Goal: Information Seeking & Learning: Learn about a topic

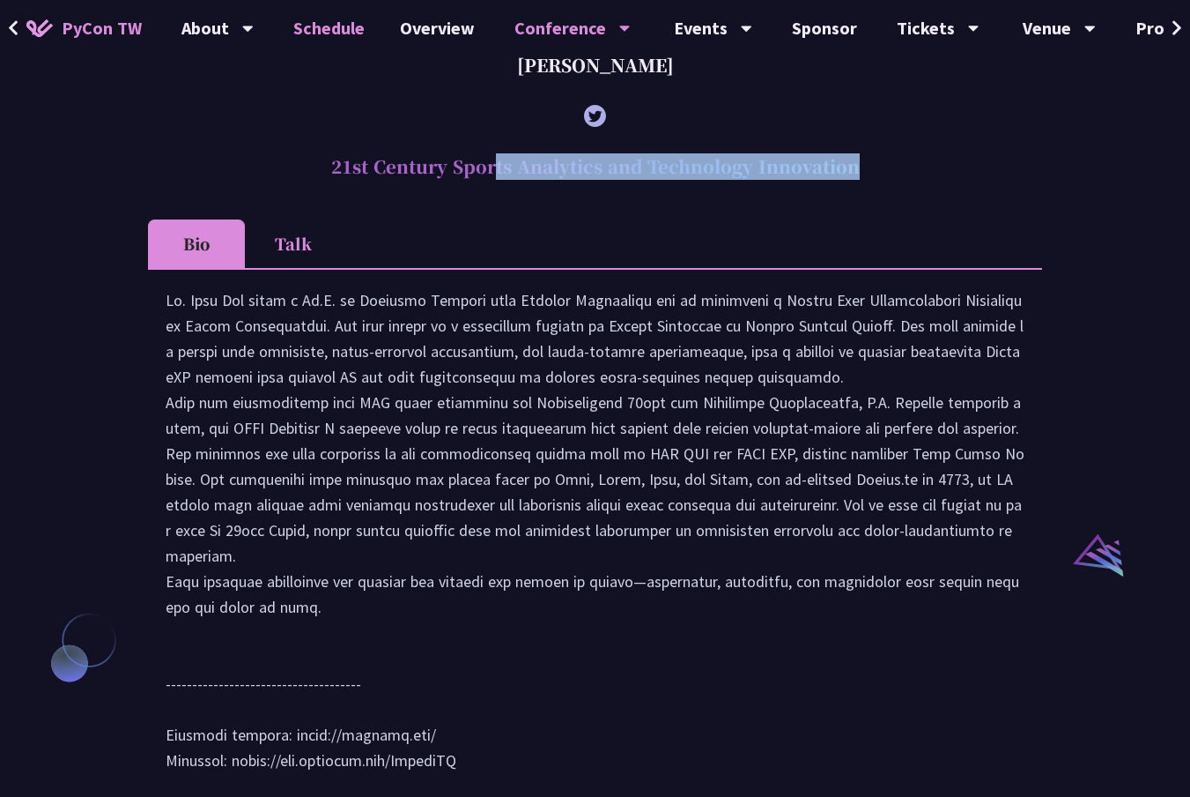
click at [324, 31] on link "Schedule" at bounding box center [329, 28] width 107 height 56
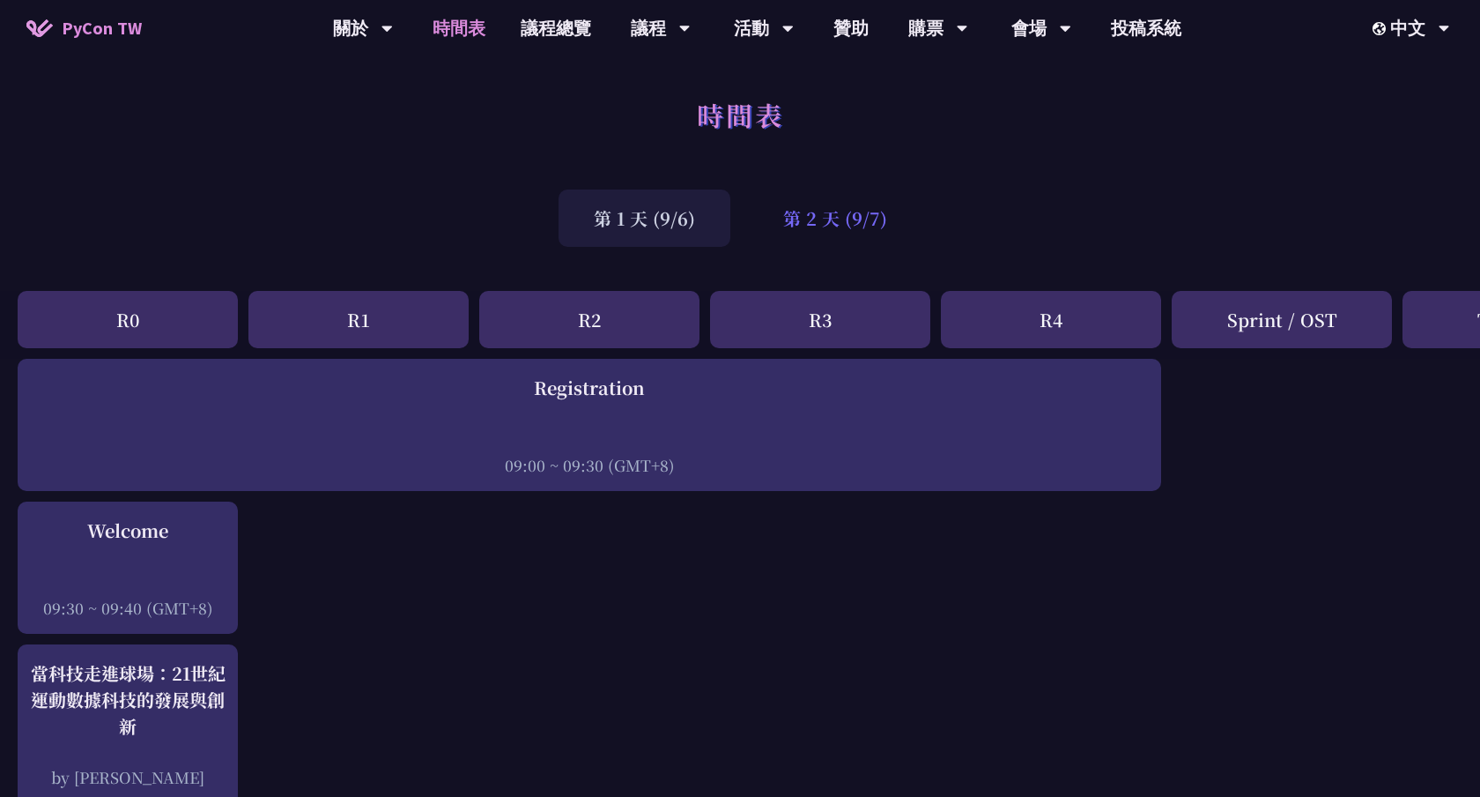
click at [777, 206] on div "第 2 天 (9/7)" at bounding box center [835, 217] width 174 height 57
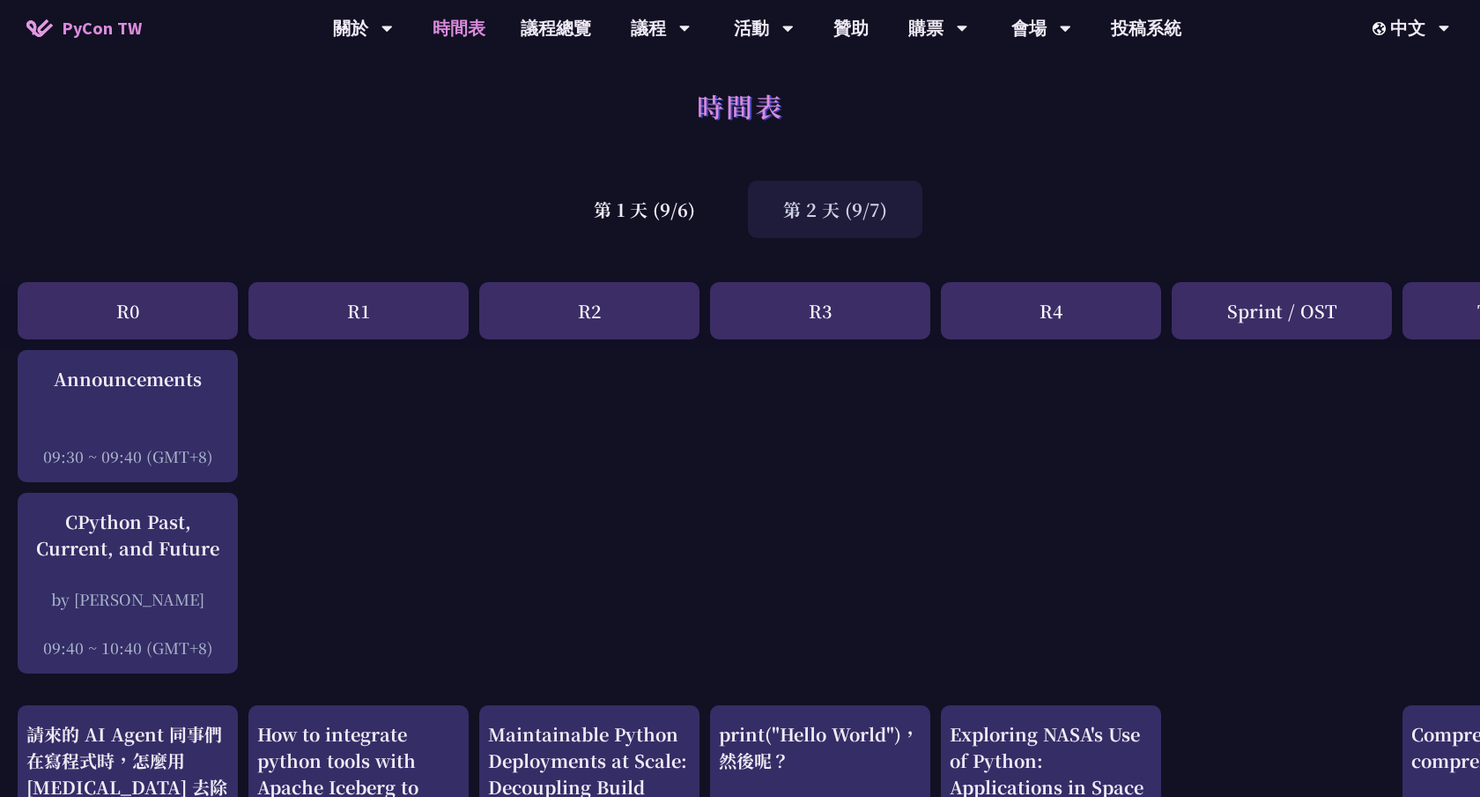
scroll to position [11, 0]
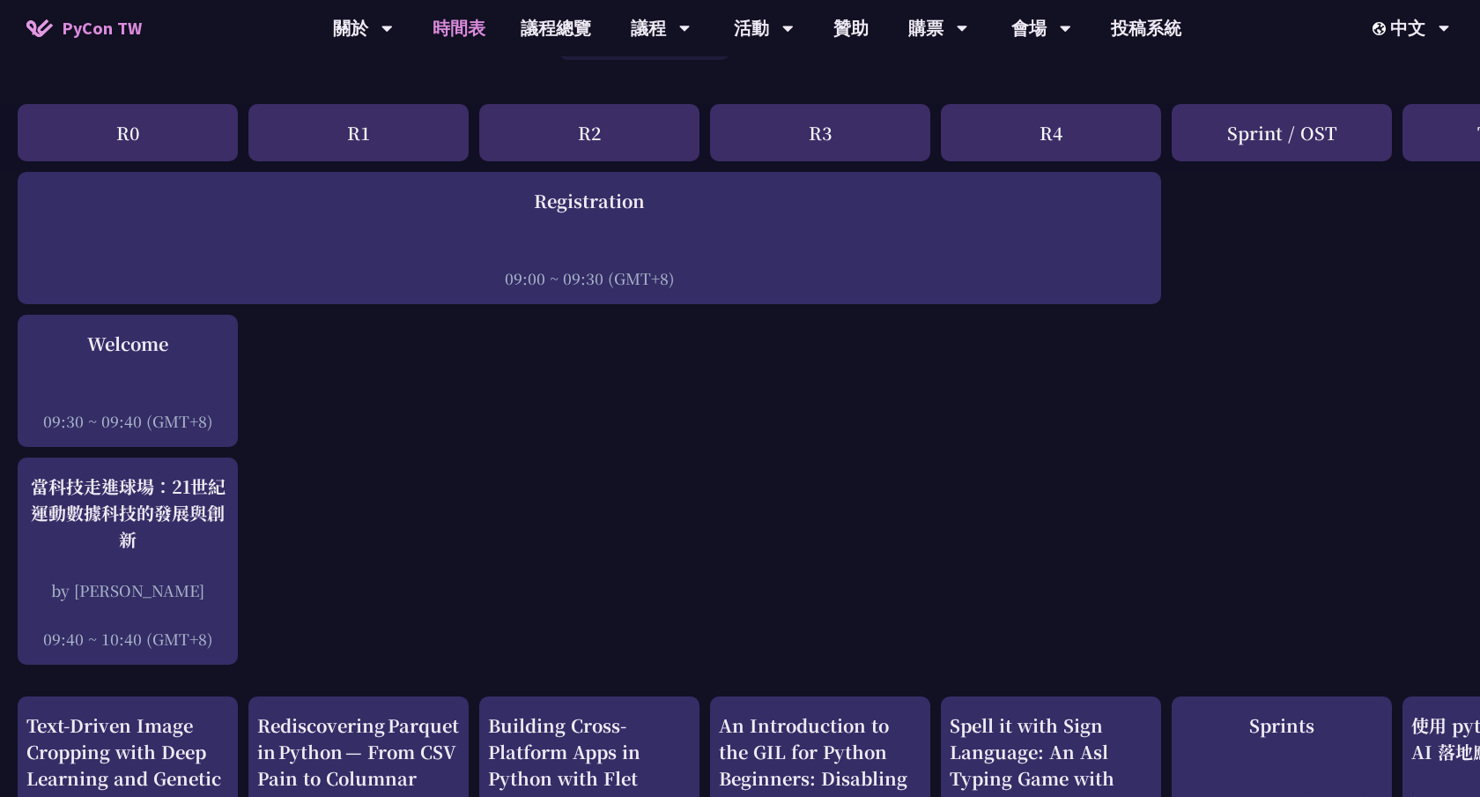
scroll to position [250, 0]
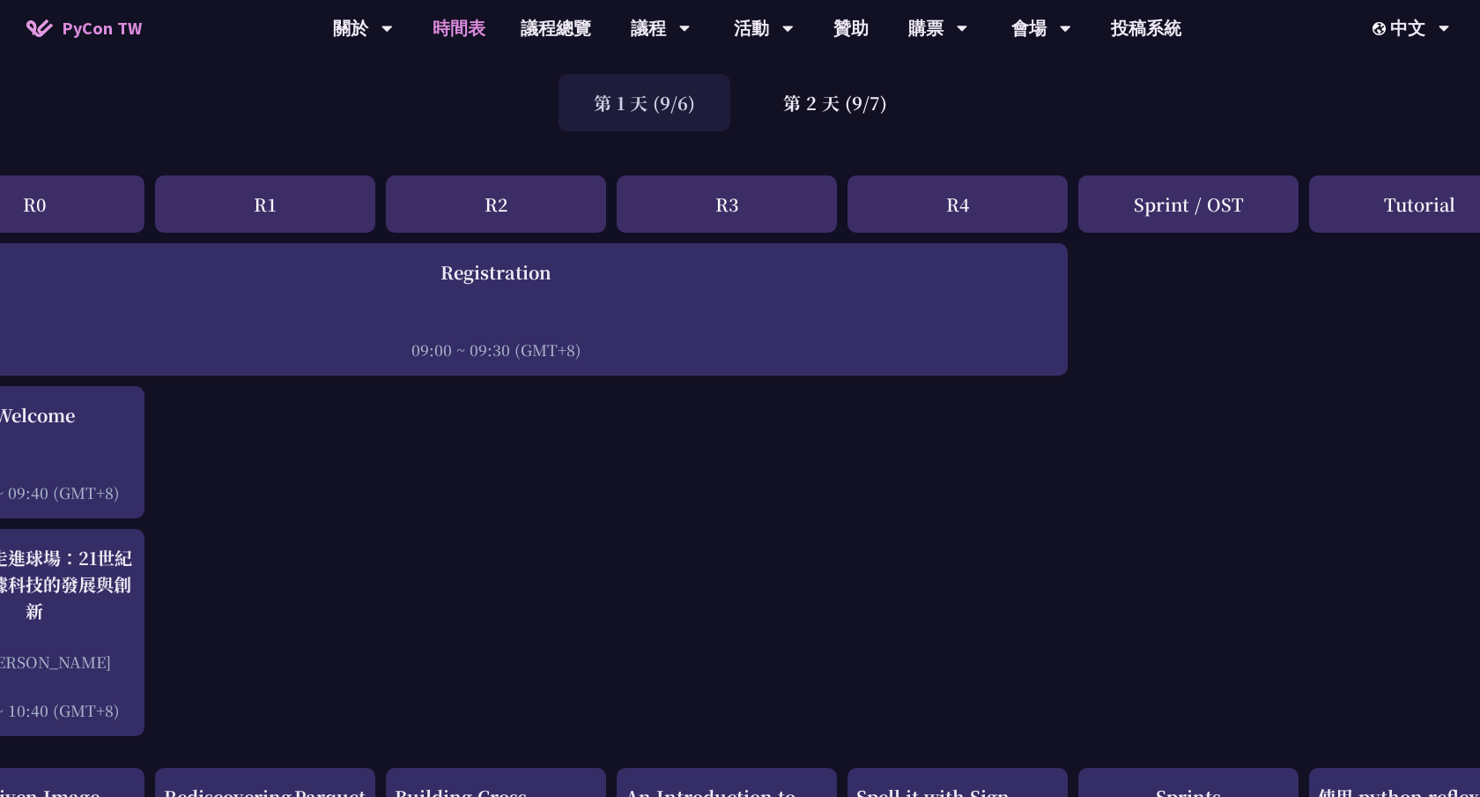
scroll to position [115, 122]
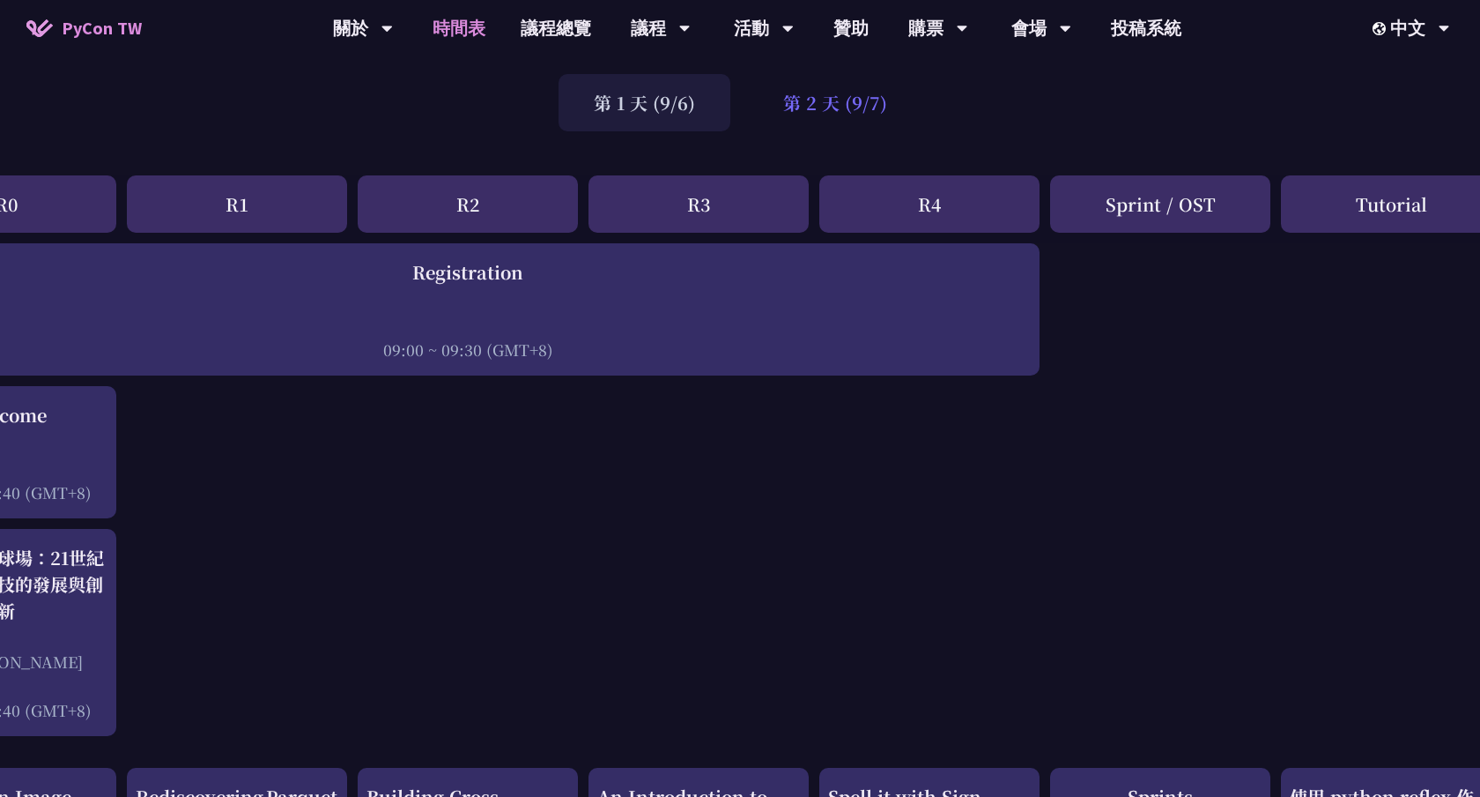
click at [797, 93] on div "第 2 天 (9/7)" at bounding box center [835, 102] width 174 height 57
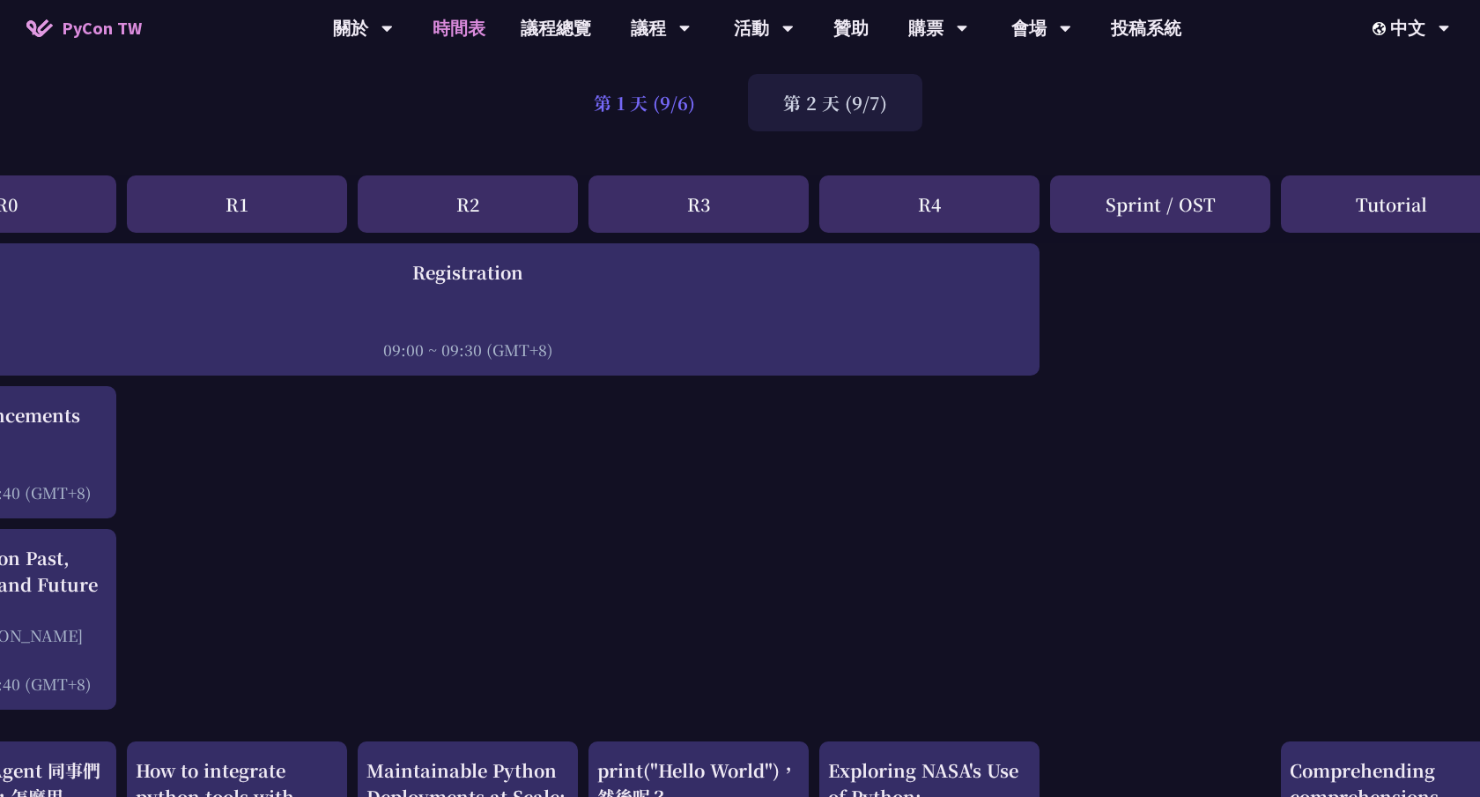
click at [604, 104] on div "第 1 天 (9/6)" at bounding box center [645, 102] width 172 height 57
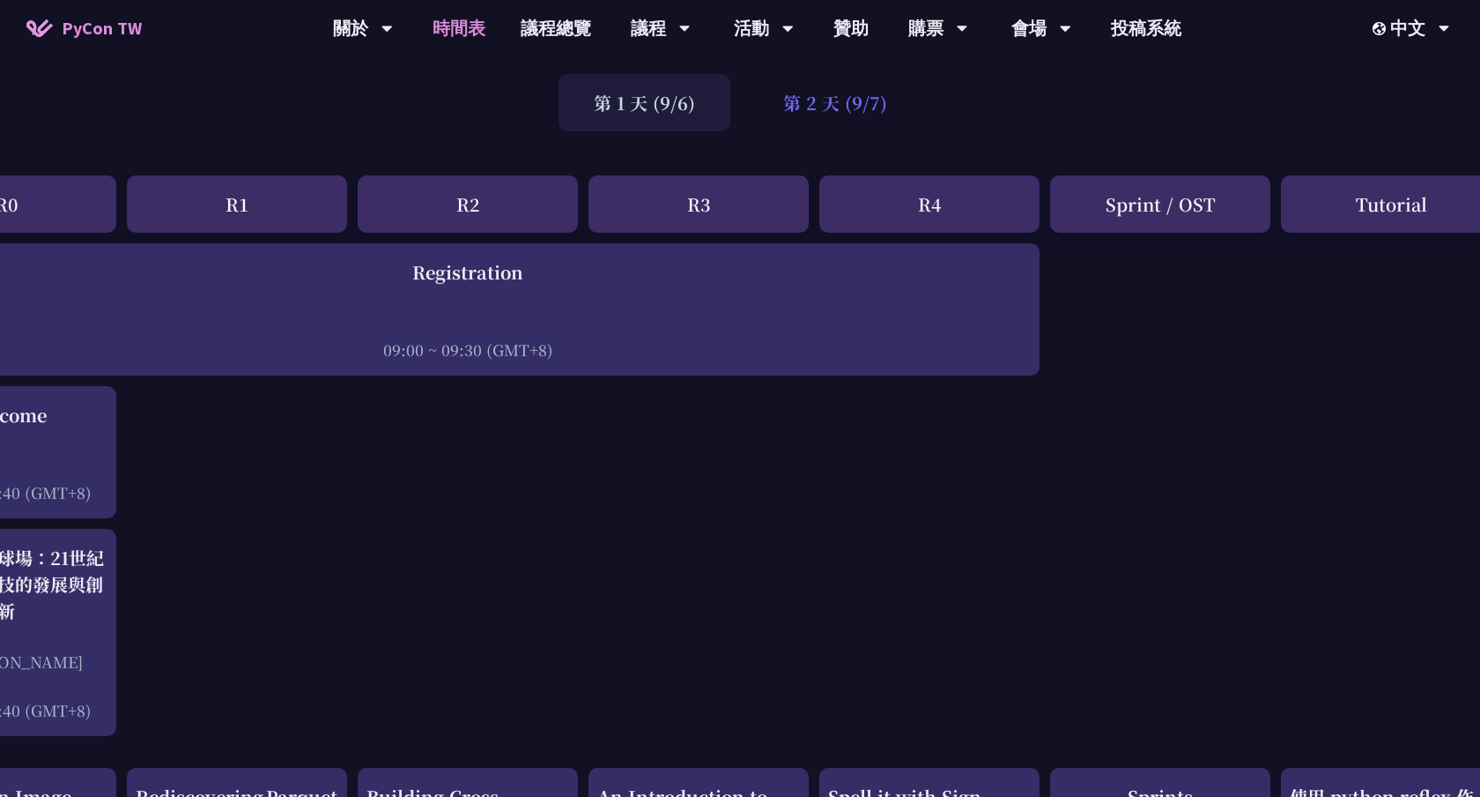
click at [767, 109] on div "第 2 天 (9/7)" at bounding box center [835, 102] width 174 height 57
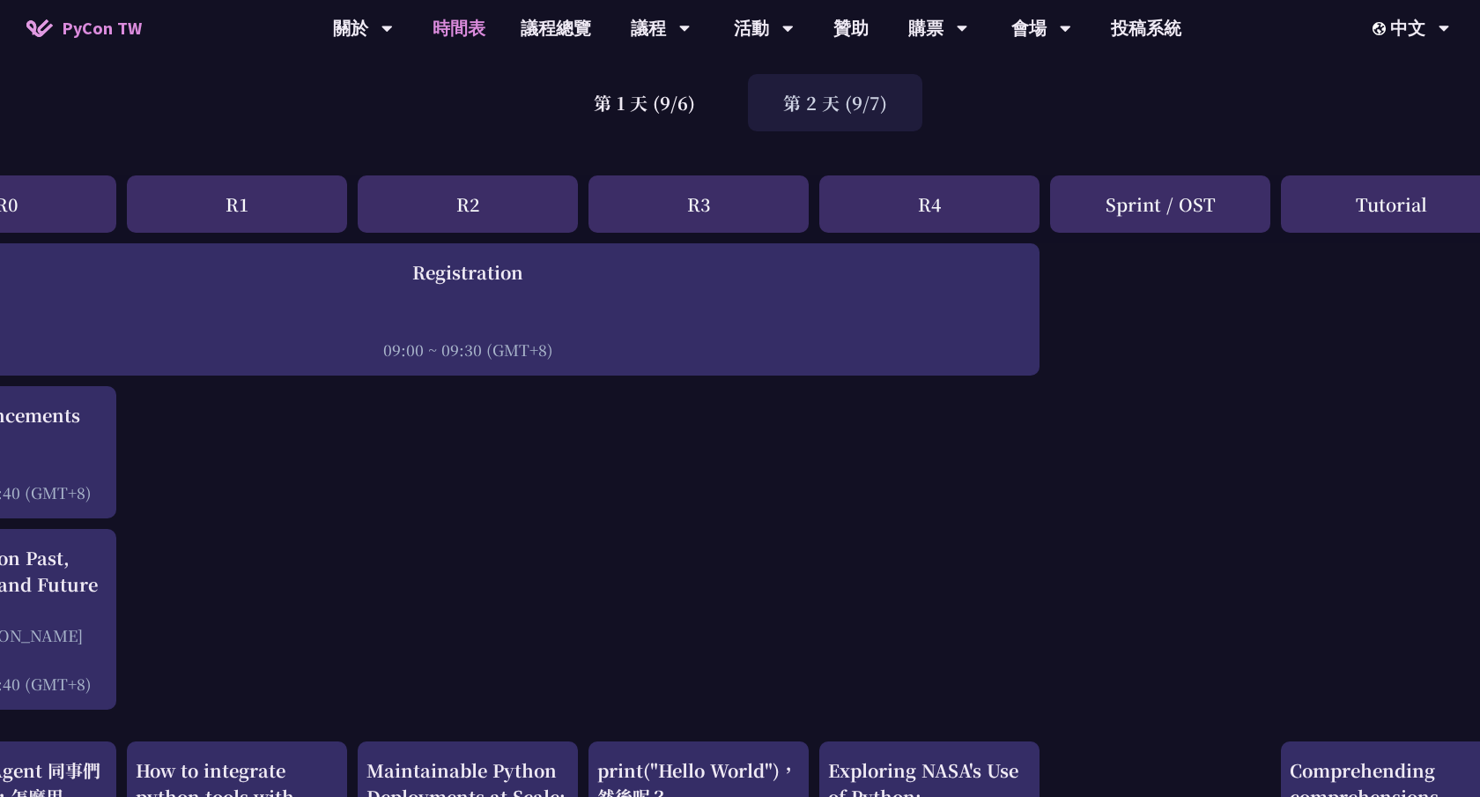
scroll to position [115, 0]
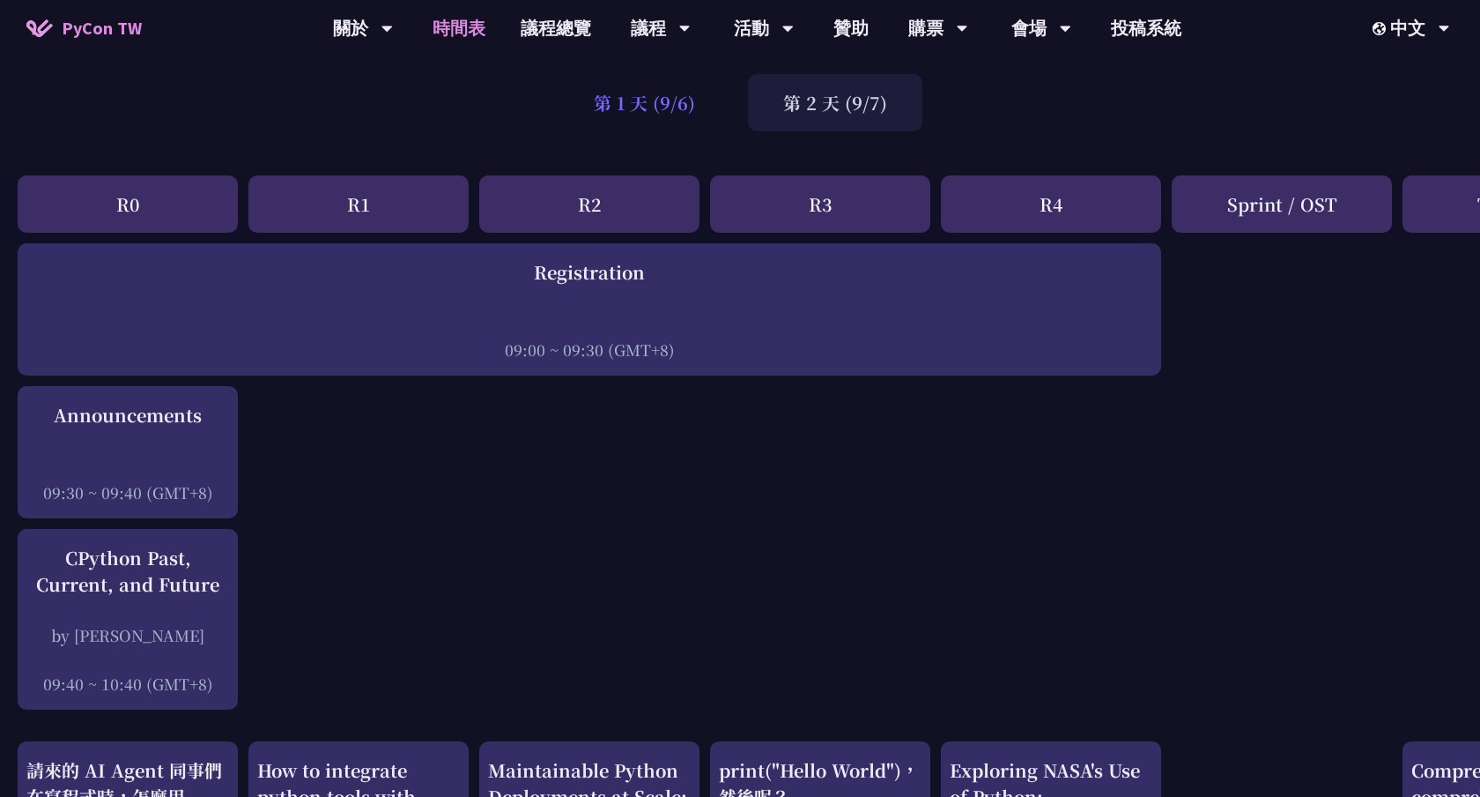
click at [672, 110] on div "第 1 天 (9/6)" at bounding box center [645, 102] width 172 height 57
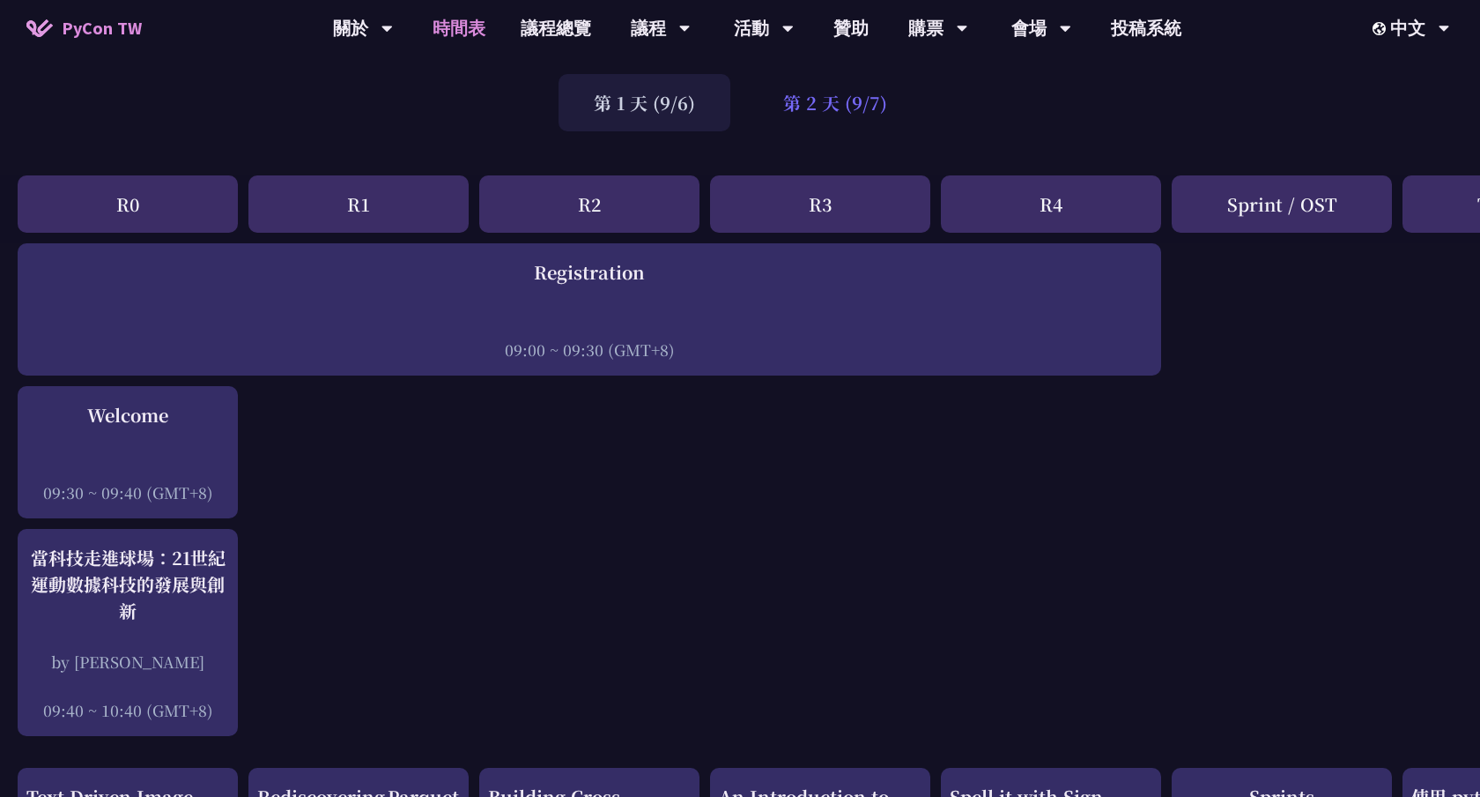
click at [835, 105] on div "第 2 天 (9/7)" at bounding box center [835, 102] width 174 height 57
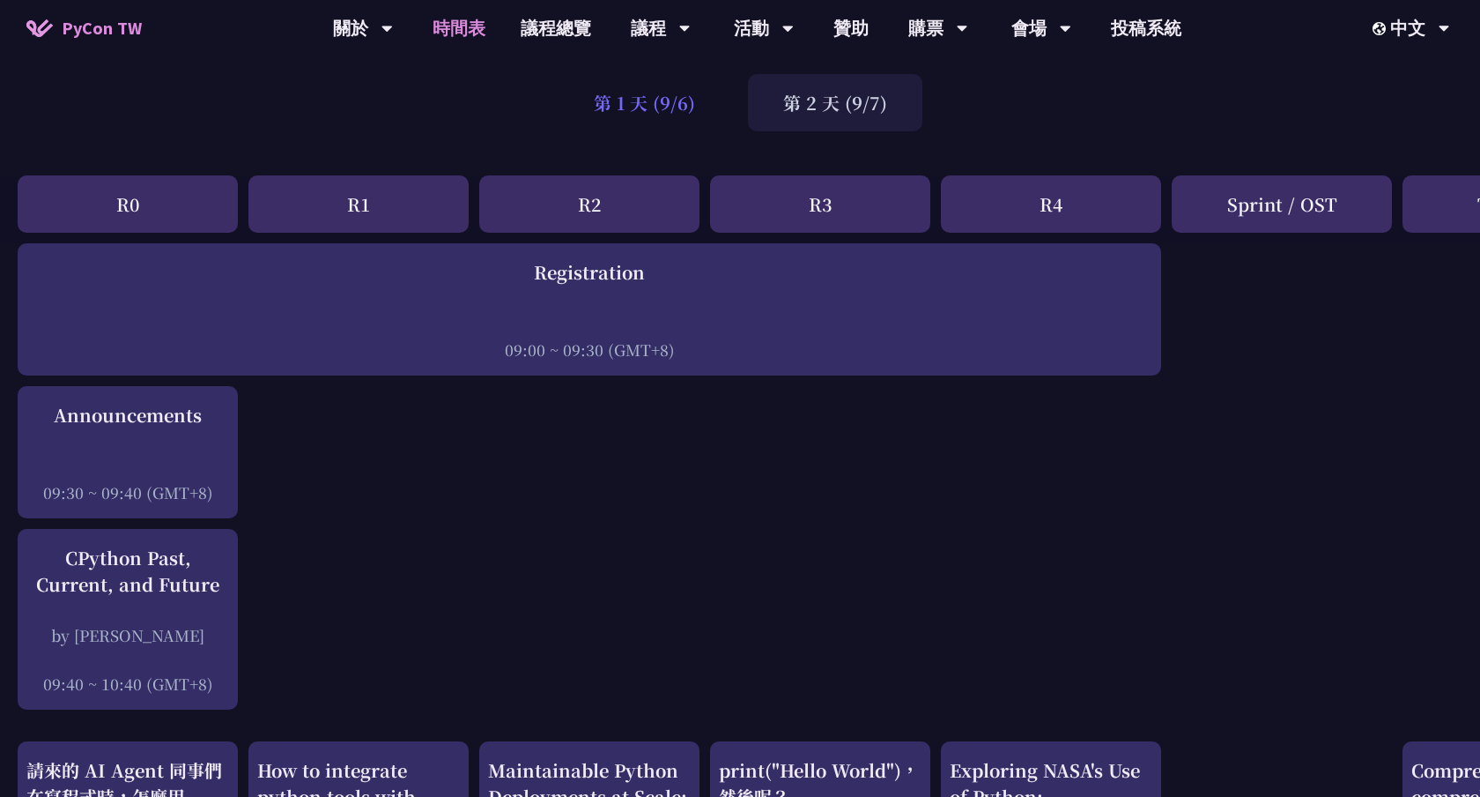
click at [656, 104] on div "第 1 天 (9/6)" at bounding box center [645, 102] width 172 height 57
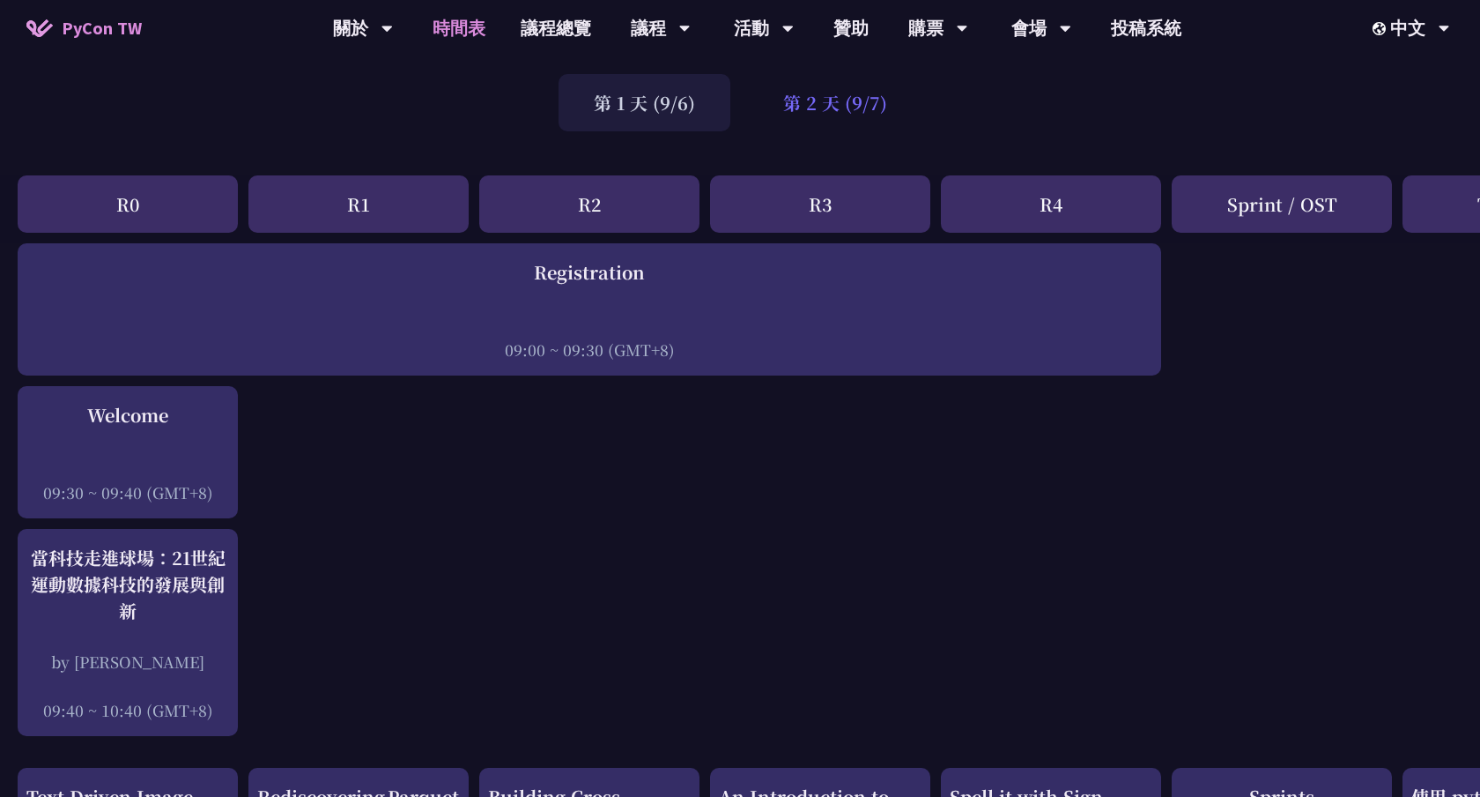
click at [764, 106] on div "第 2 天 (9/7)" at bounding box center [835, 102] width 174 height 57
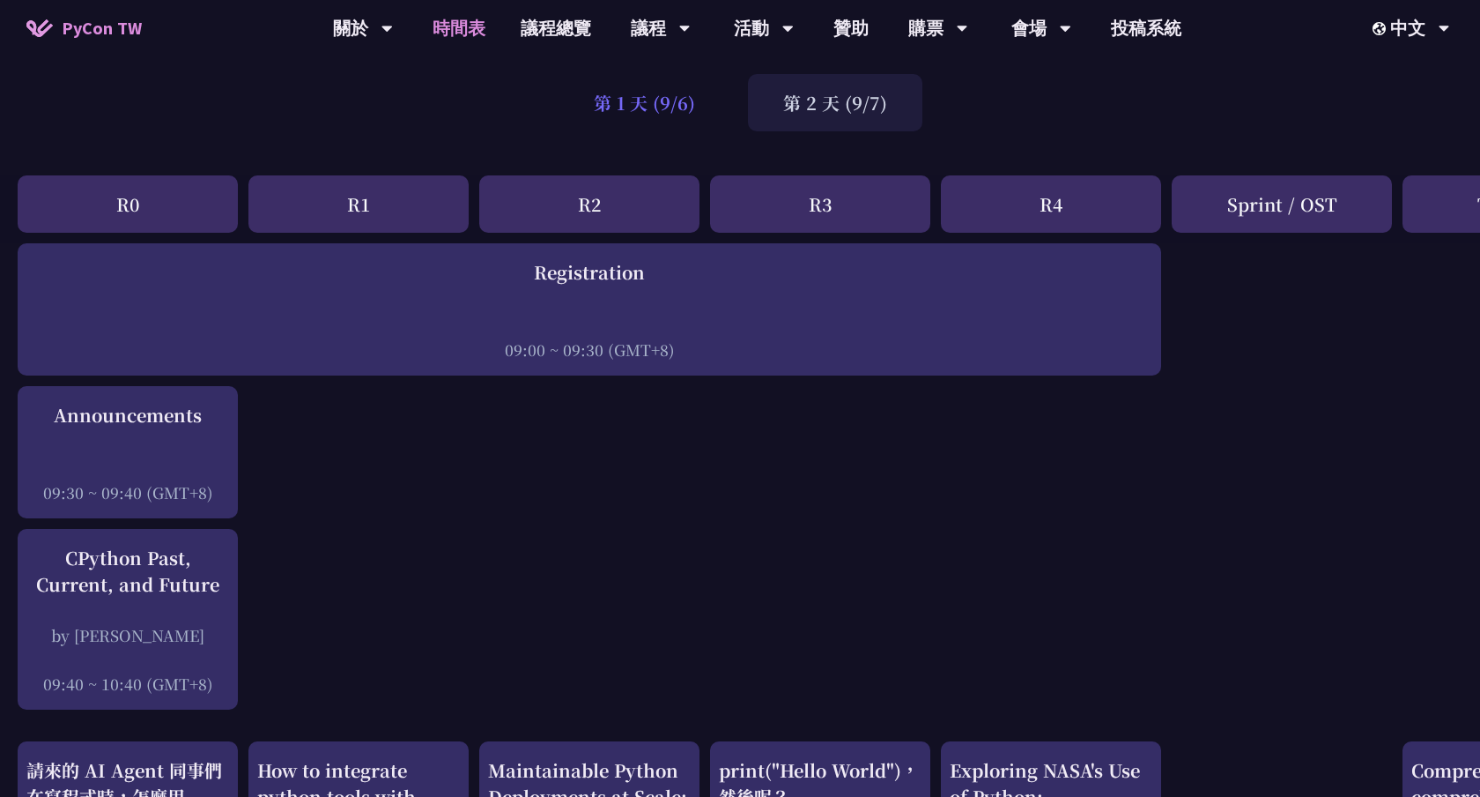
click at [633, 100] on div "第 1 天 (9/6)" at bounding box center [645, 102] width 172 height 57
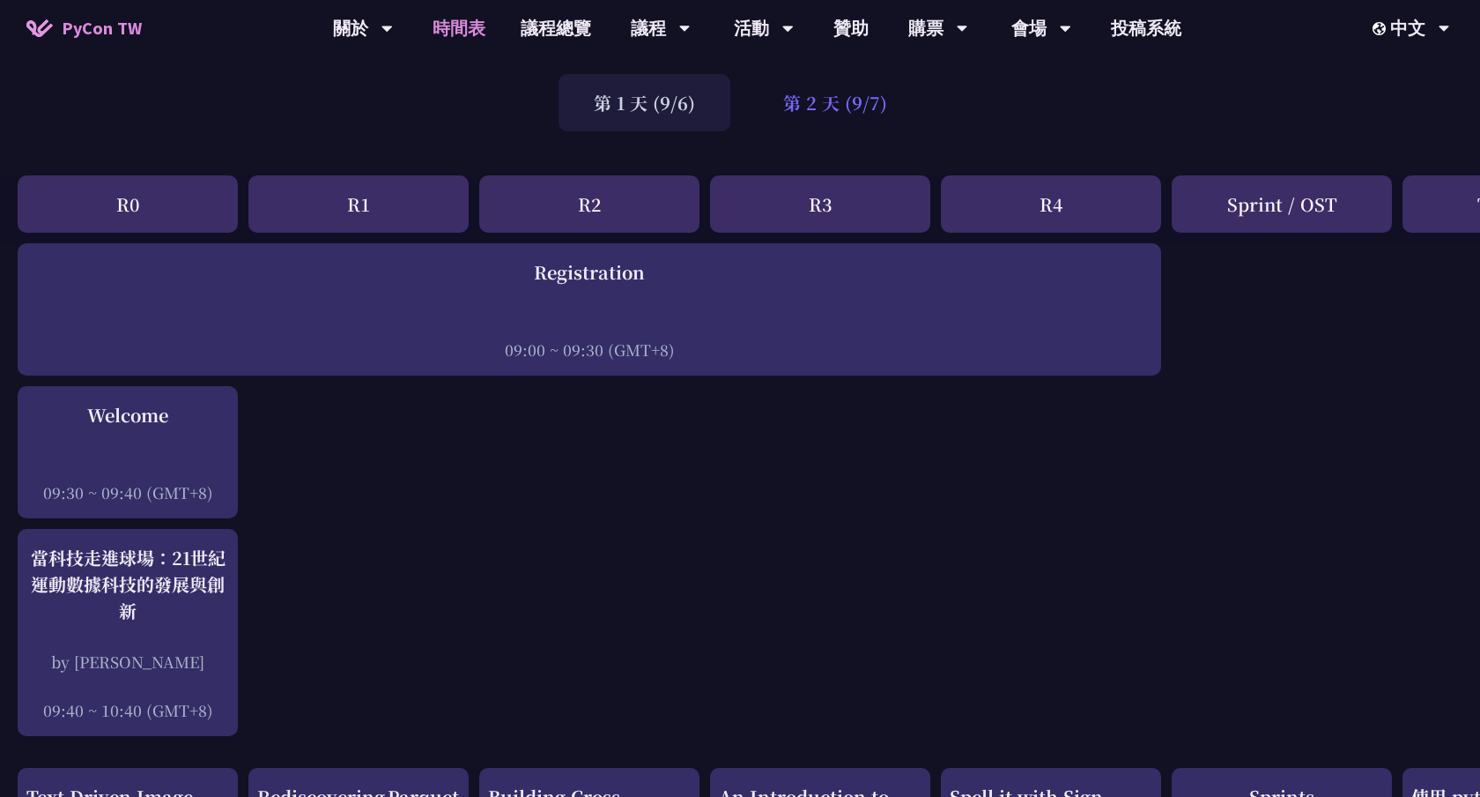
click at [760, 107] on div "第 2 天 (9/7)" at bounding box center [835, 102] width 174 height 57
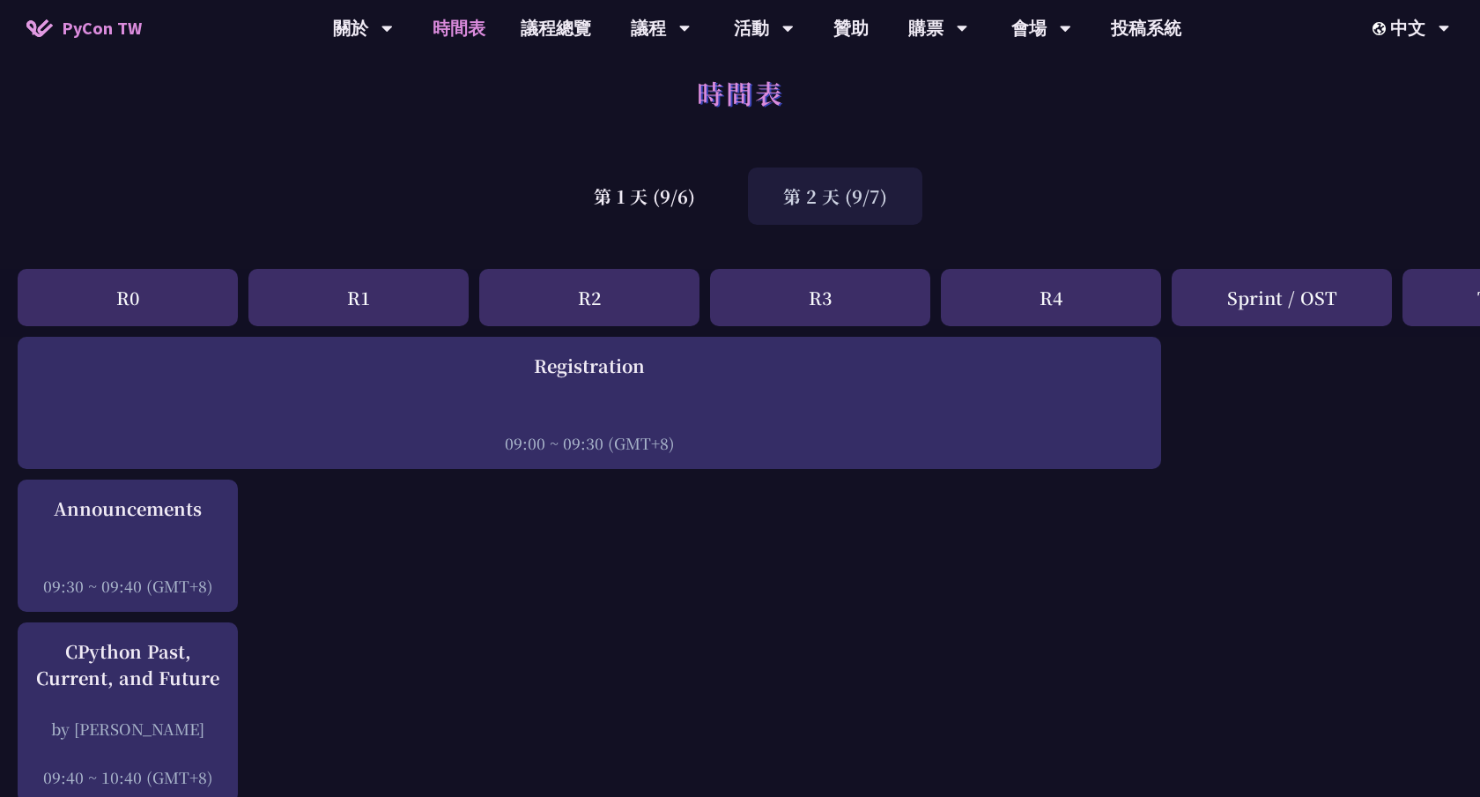
scroll to position [0, 0]
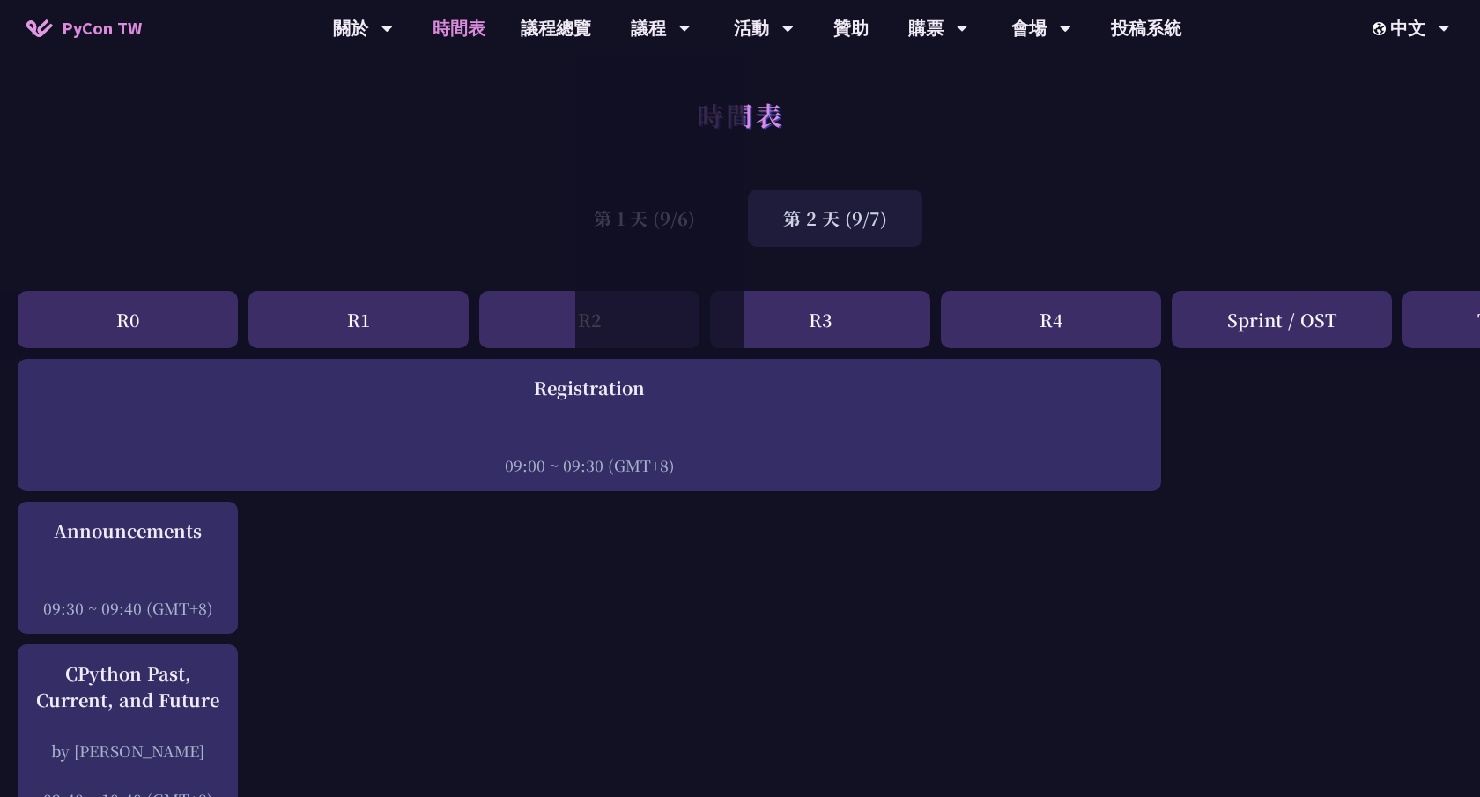
click at [806, 204] on div "第 2 天 (9/7)" at bounding box center [835, 217] width 174 height 57
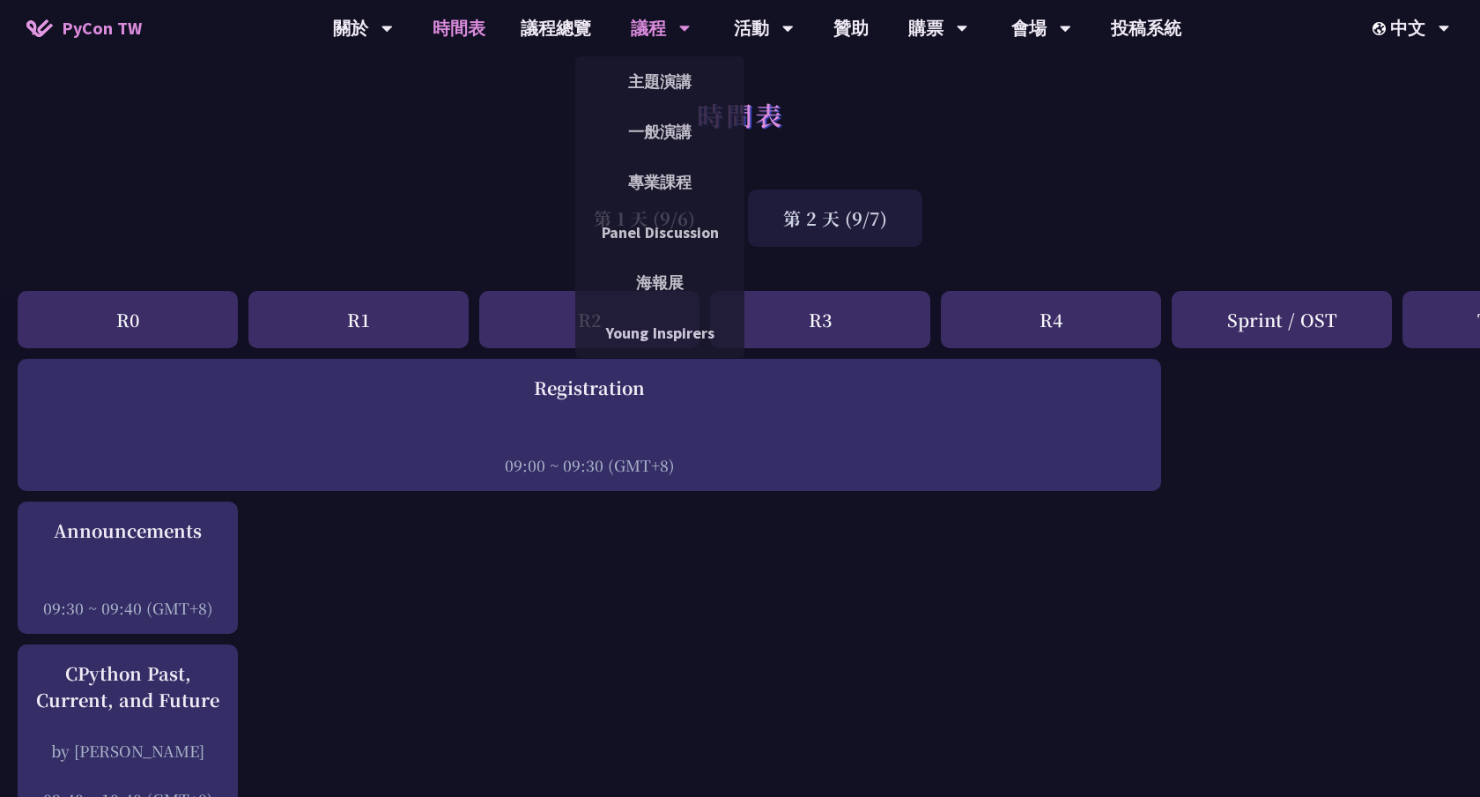
click at [678, 223] on link "Panel Discussion" at bounding box center [659, 231] width 169 height 41
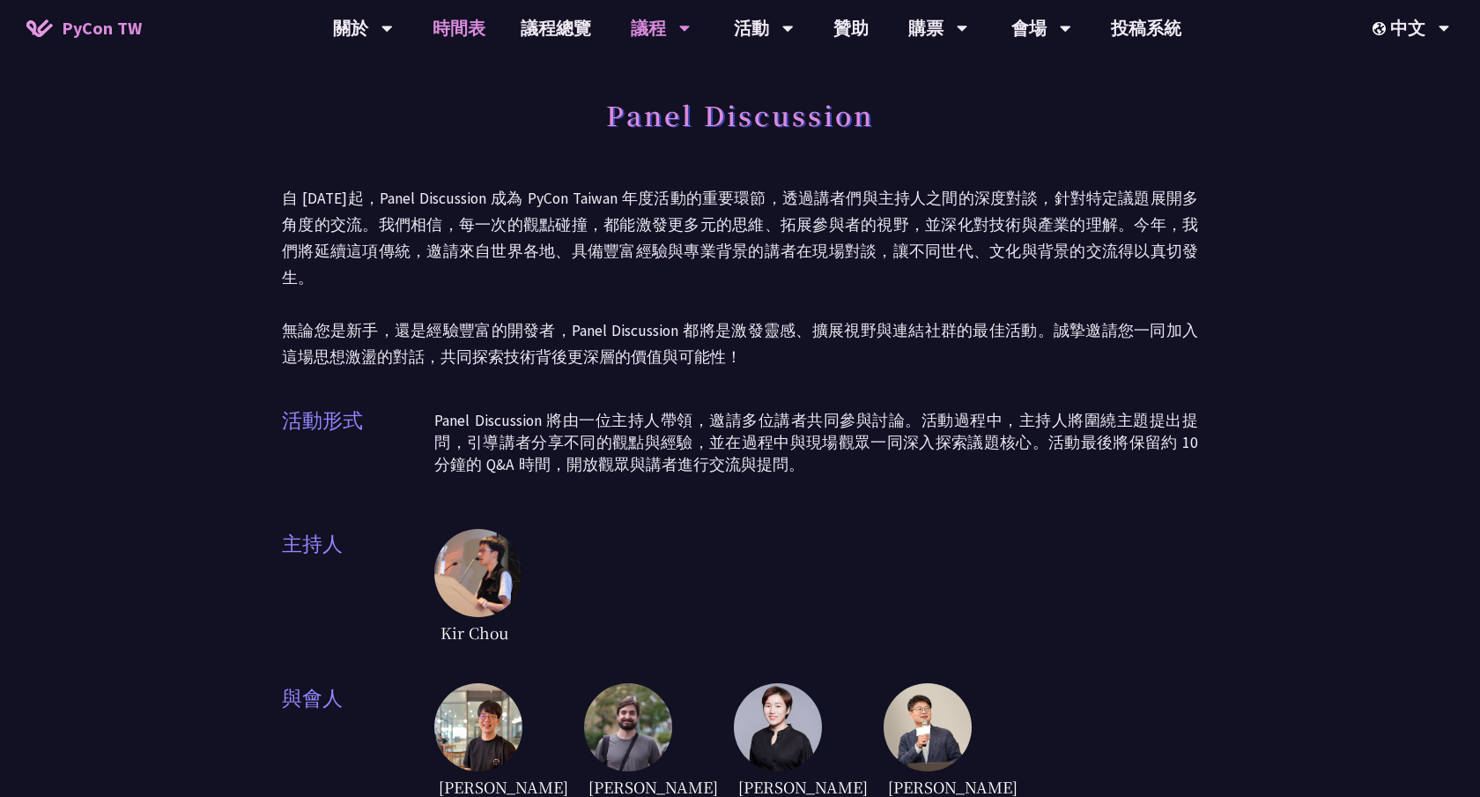
click at [448, 24] on link "時間表" at bounding box center [459, 28] width 88 height 56
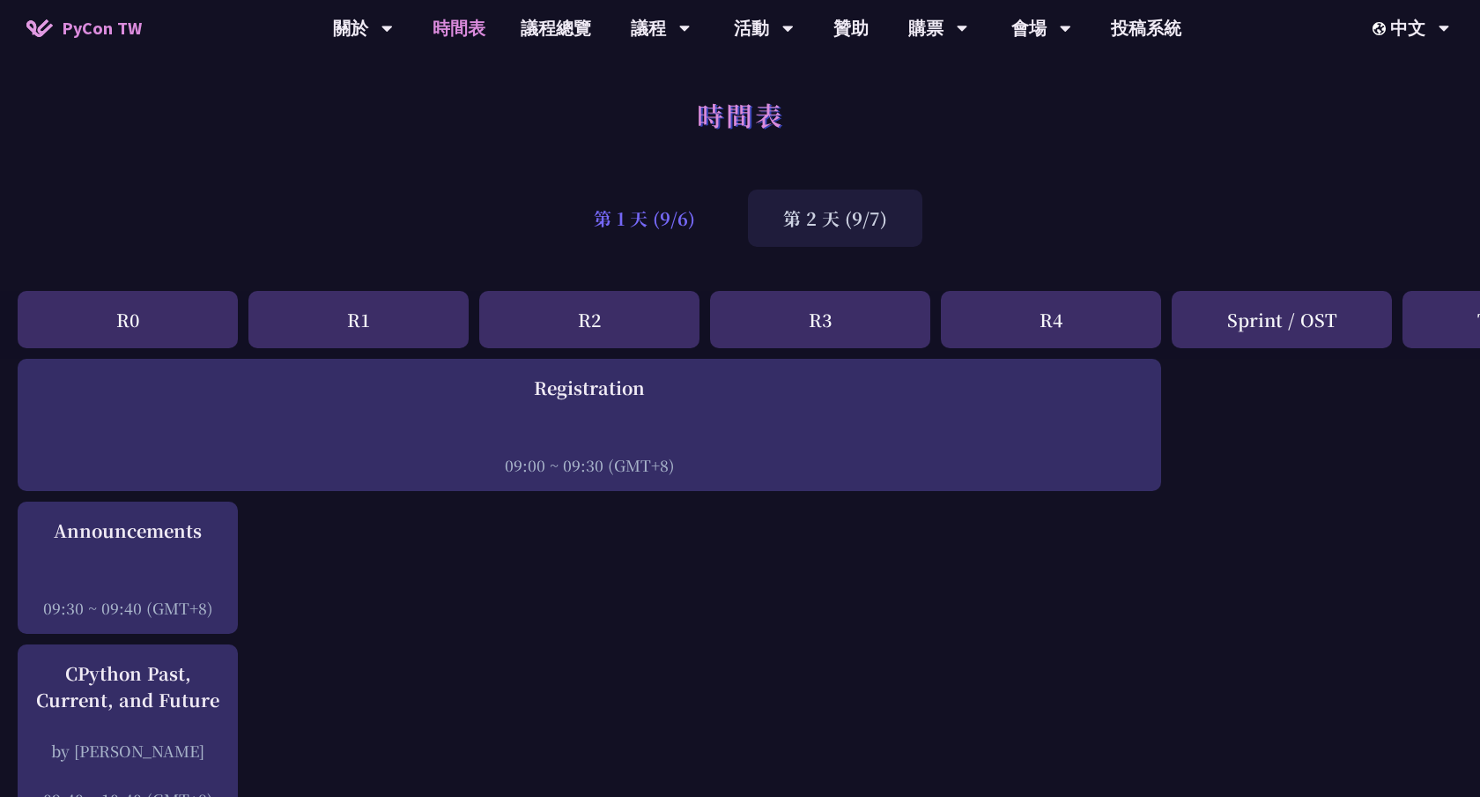
click at [643, 208] on div "第 1 天 (9/6)" at bounding box center [645, 217] width 172 height 57
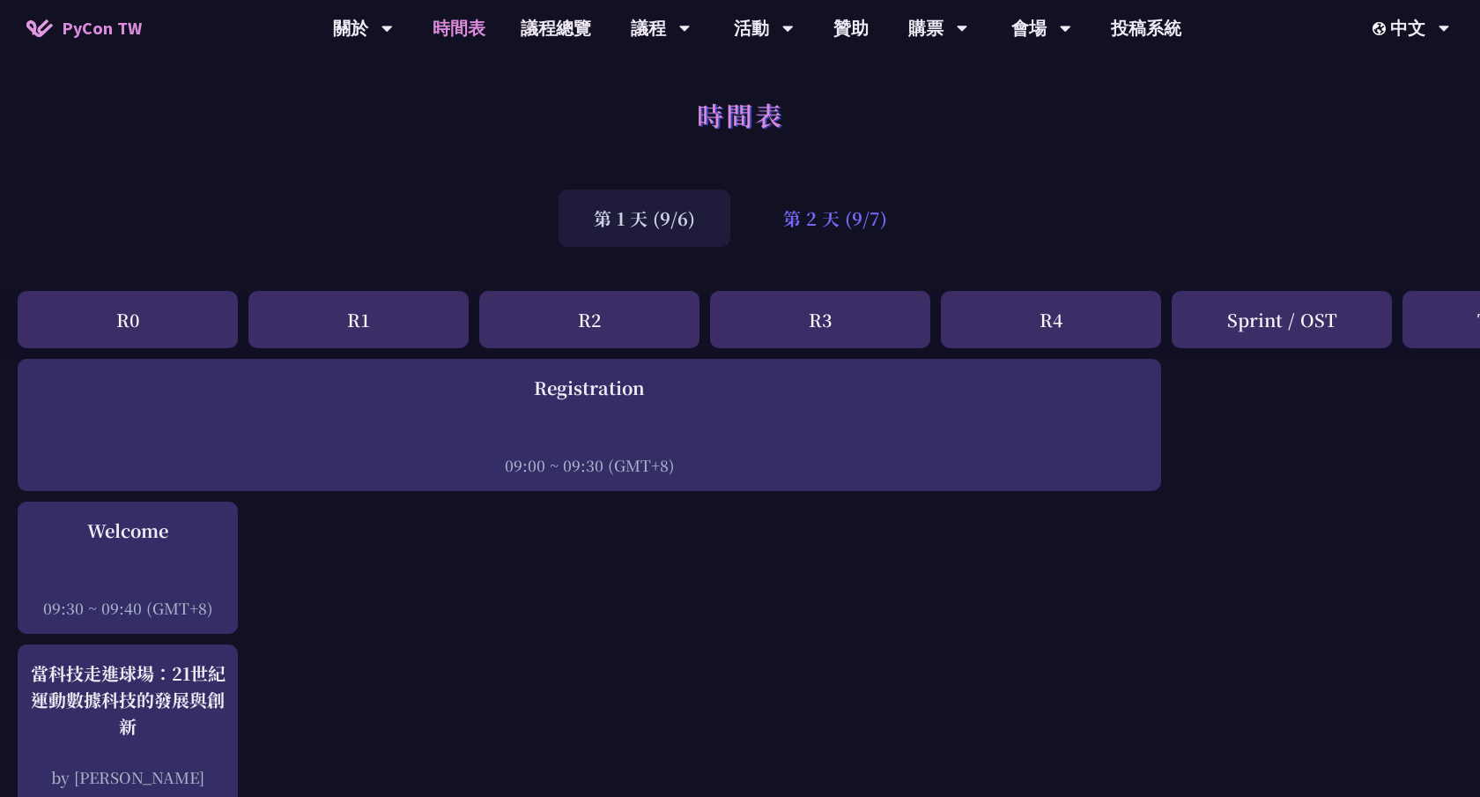
click at [813, 244] on div "第 2 天 (9/7)" at bounding box center [835, 217] width 174 height 57
